Goal: Find specific page/section: Find specific page/section

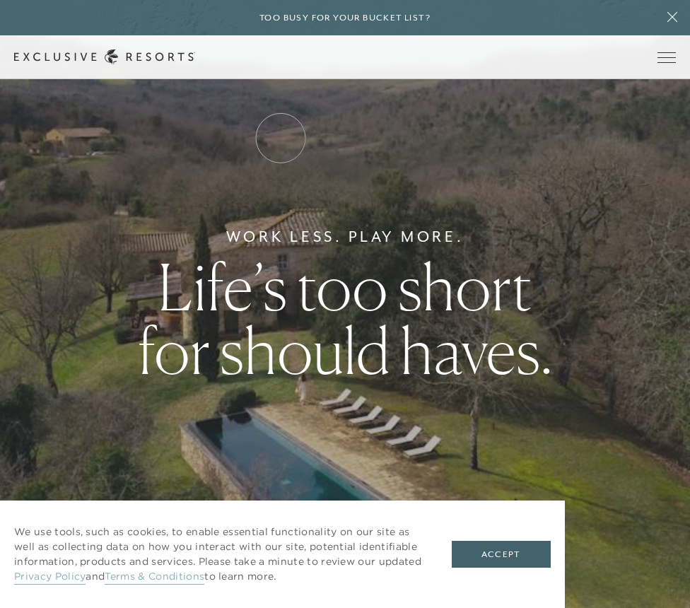
click at [0, 0] on link "Residence Collection" at bounding box center [0, 0] width 0 height 0
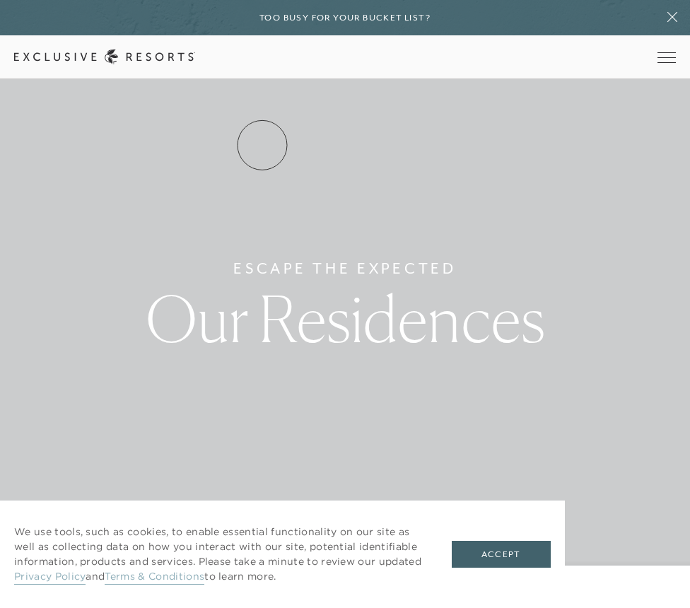
click at [0, 0] on link "Residence Collection" at bounding box center [0, 0] width 0 height 0
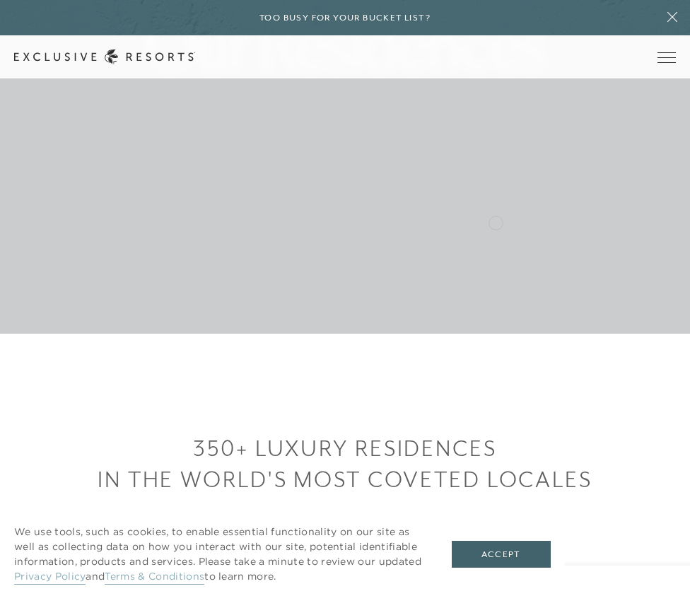
scroll to position [623, 0]
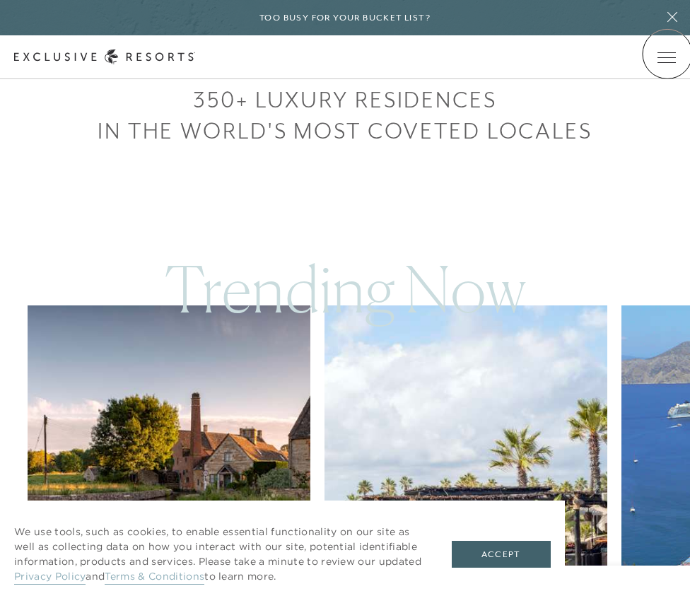
click at [0, 0] on icon at bounding box center [0, 0] width 0 height 0
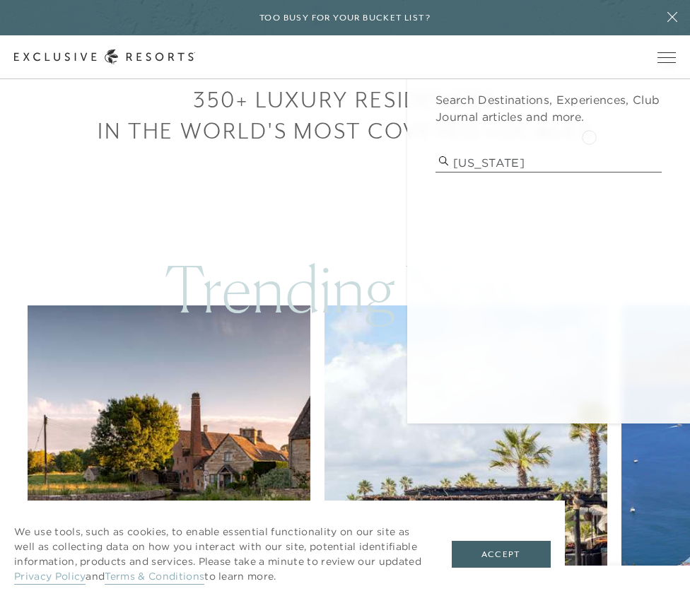
type input "[US_STATE]"
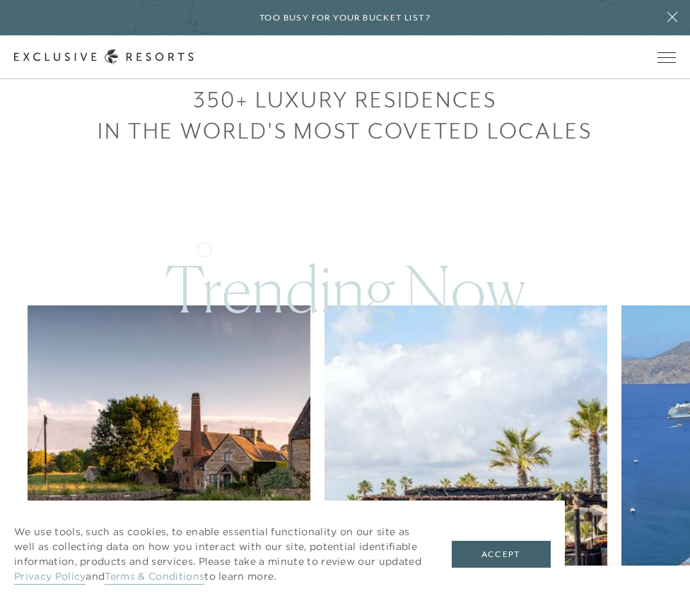
scroll to position [0, 0]
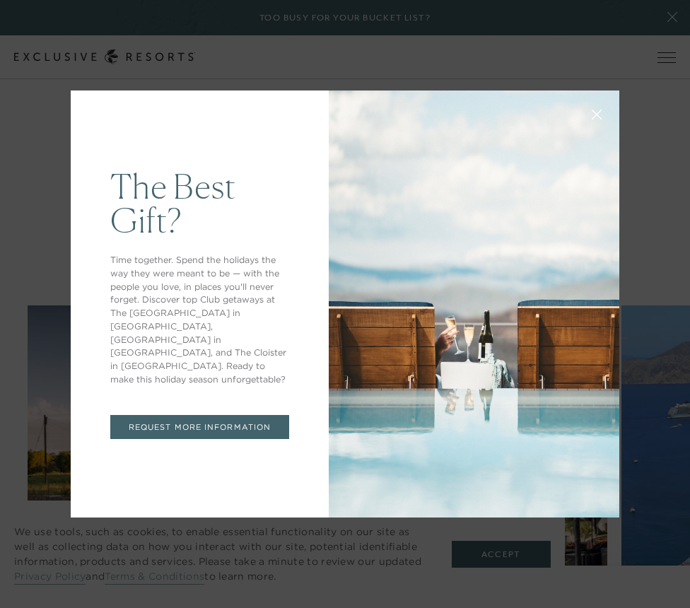
click at [601, 112] on icon at bounding box center [597, 115] width 11 height 11
